Goal: Task Accomplishment & Management: Complete application form

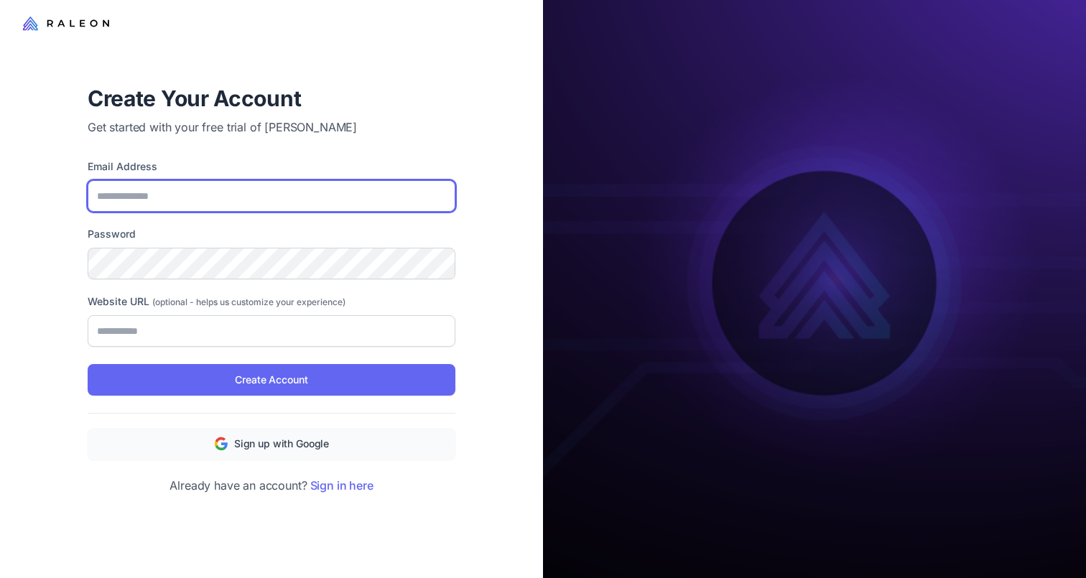
click at [180, 186] on input "Email Address" at bounding box center [272, 196] width 368 height 32
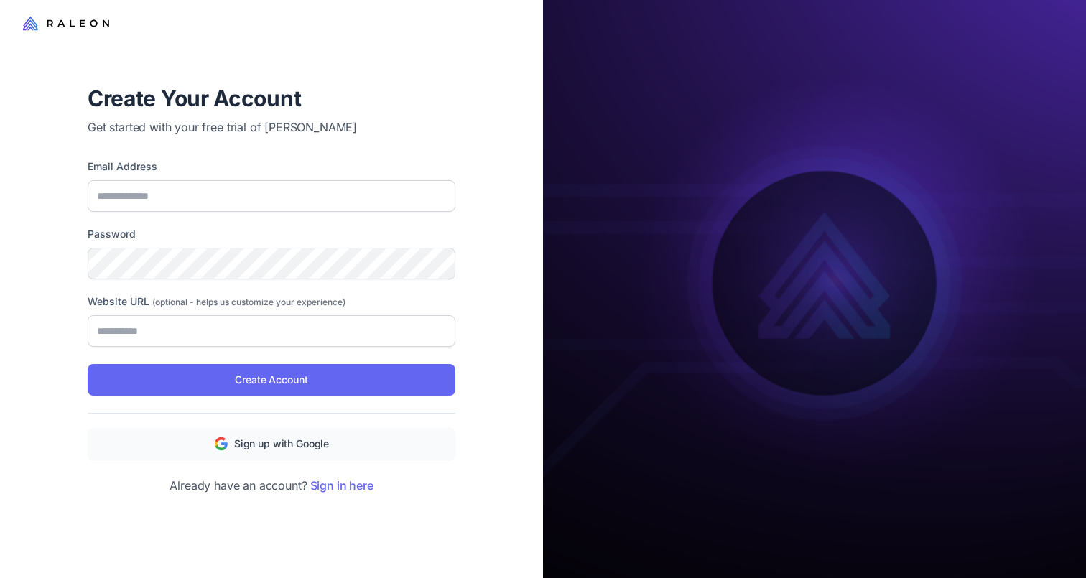
click at [211, 139] on div "Create Your Account Get started with your free trial of Raleon AI Email Address…" at bounding box center [272, 289] width 414 height 456
click at [32, 31] on icon at bounding box center [66, 23] width 86 height 18
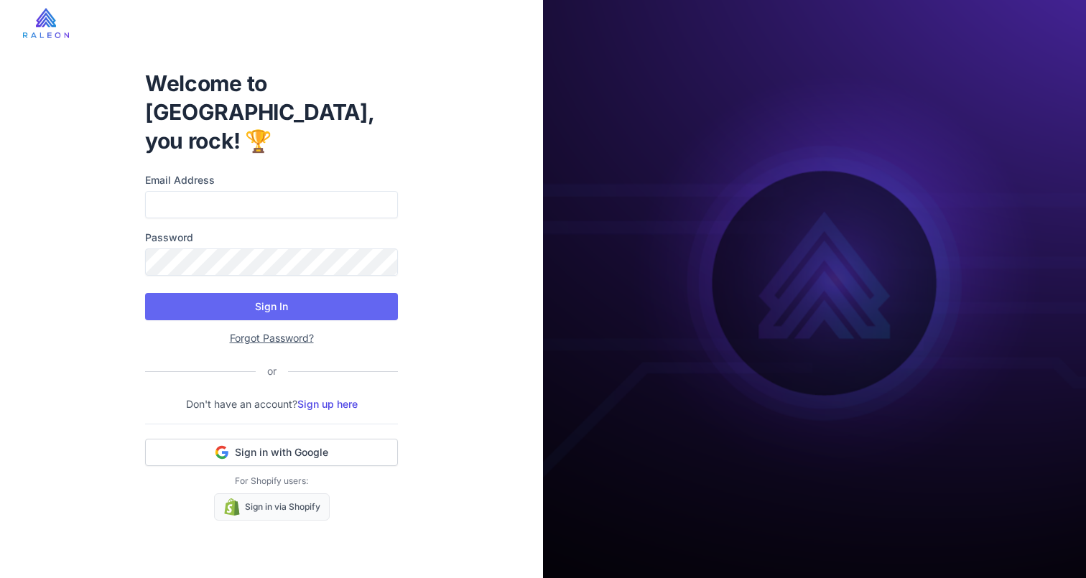
click at [40, 19] on img at bounding box center [46, 23] width 46 height 30
